Goal: Information Seeking & Learning: Understand process/instructions

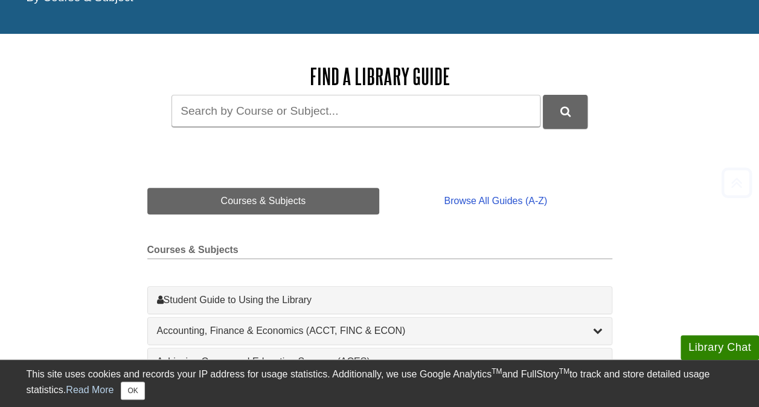
scroll to position [221, 0]
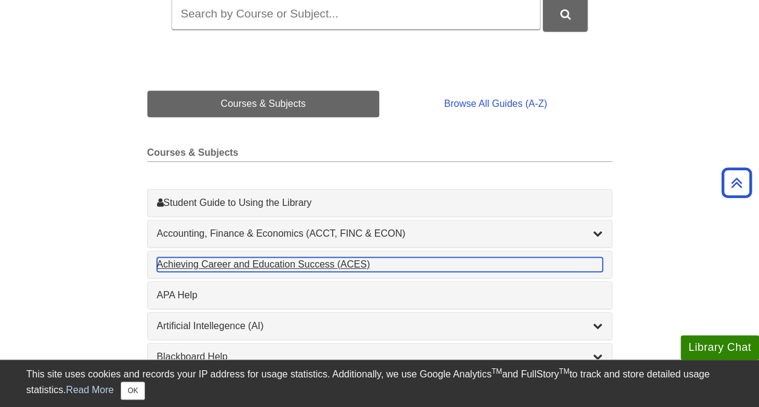
click at [567, 260] on div "Achieving Career and Education Success (ACES) , 1 guides" at bounding box center [379, 264] width 445 height 14
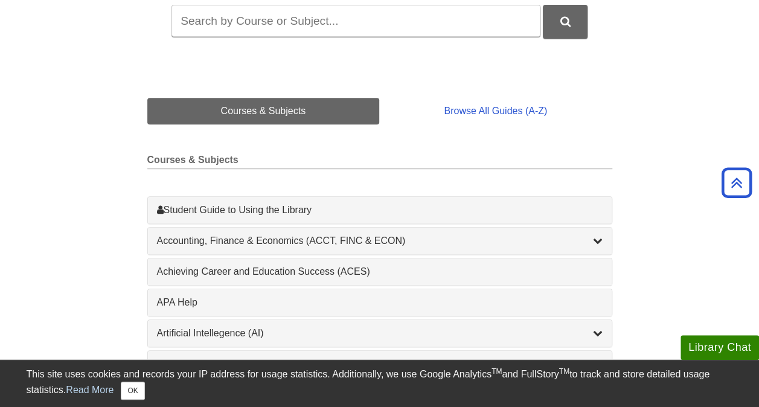
scroll to position [0, 0]
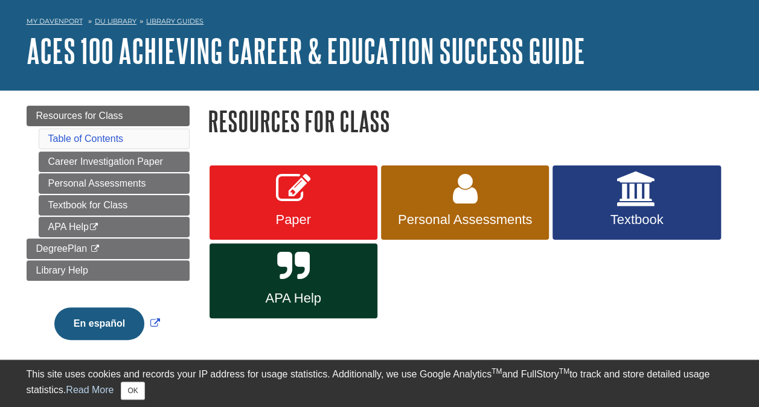
scroll to position [48, 0]
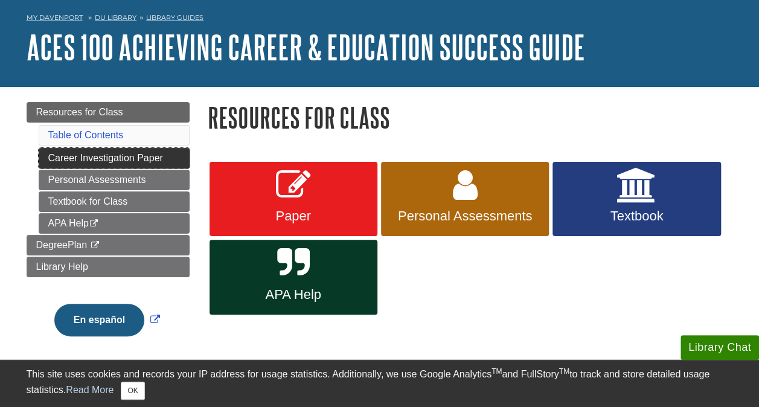
click at [81, 159] on link "Career Investigation Paper" at bounding box center [114, 158] width 151 height 21
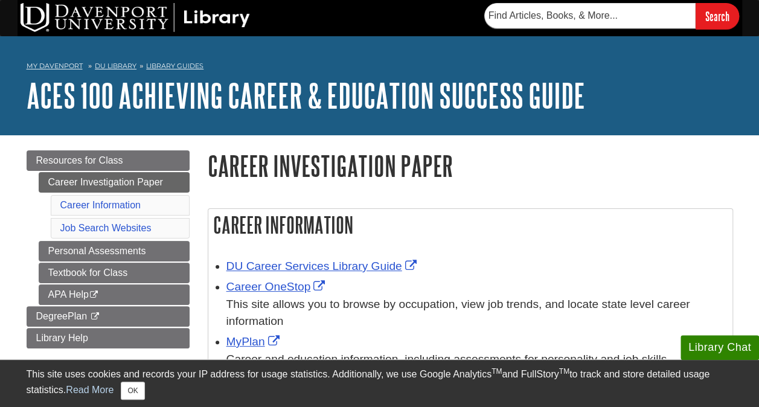
click at [652, 163] on h1 "Career Investigation Paper" at bounding box center [470, 165] width 525 height 31
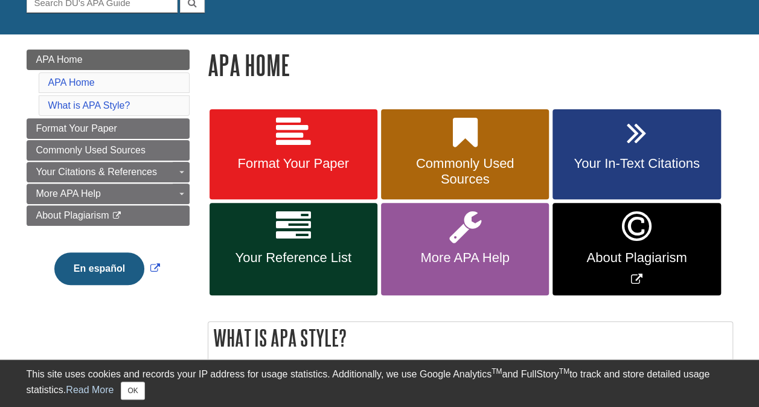
scroll to position [132, 0]
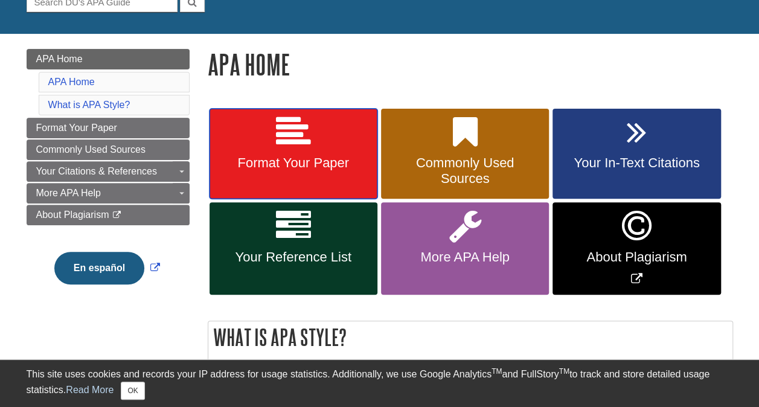
click at [302, 150] on link "Format Your Paper" at bounding box center [293, 154] width 168 height 91
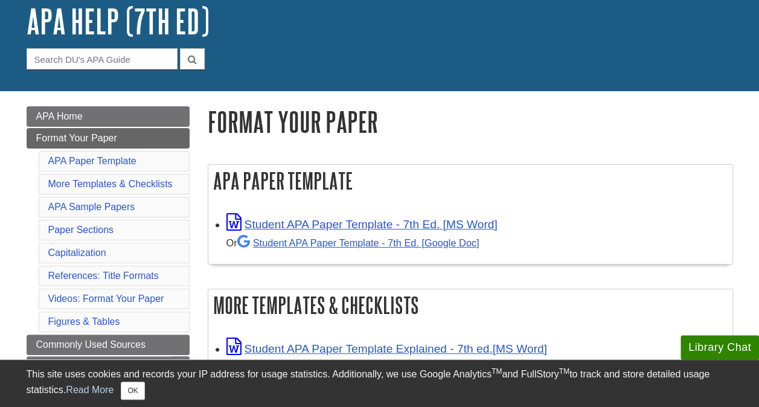
scroll to position [75, 0]
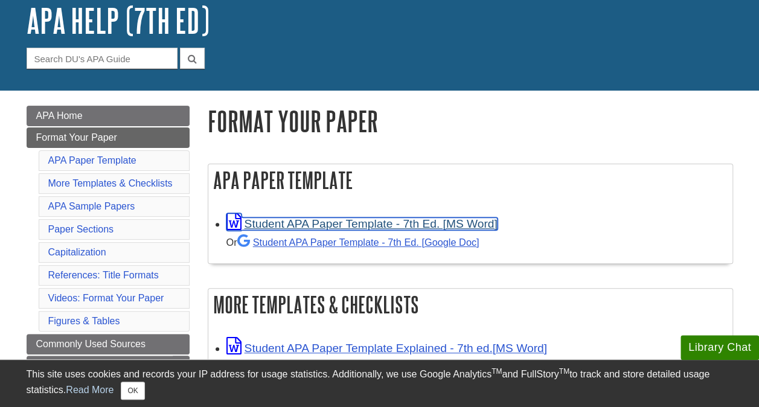
drag, startPoint x: 307, startPoint y: 223, endPoint x: 282, endPoint y: 222, distance: 24.2
click at [280, 221] on link "Student APA Paper Template - 7th Ed. [MS Word]" at bounding box center [361, 223] width 271 height 13
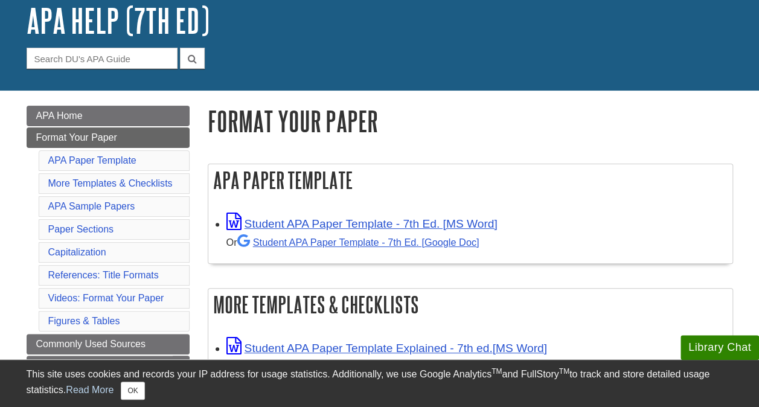
drag, startPoint x: 523, startPoint y: 103, endPoint x: 447, endPoint y: 97, distance: 76.9
